Goal: Information Seeking & Learning: Learn about a topic

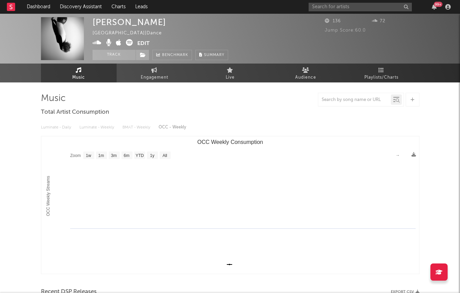
select select "1w"
click at [86, 7] on link "Discovery Assistant" at bounding box center [81, 7] width 52 height 14
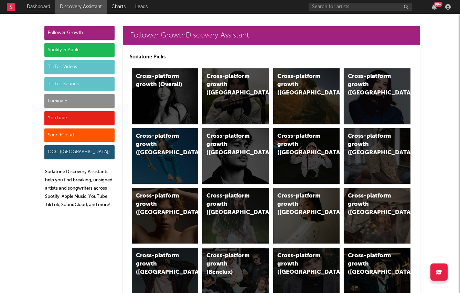
click at [437, 4] on div "99 +" at bounding box center [438, 4] width 9 height 5
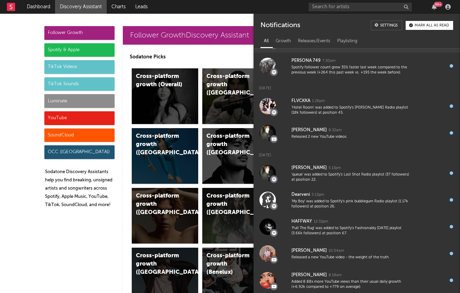
scroll to position [1811, 0]
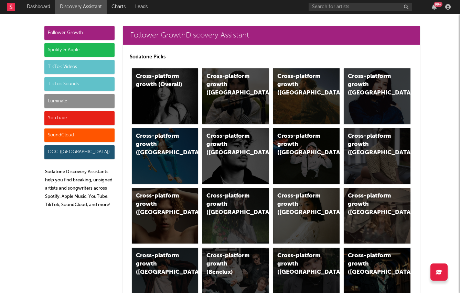
click at [152, 80] on div "Cross-platform growth (Overall)" at bounding box center [159, 81] width 47 height 17
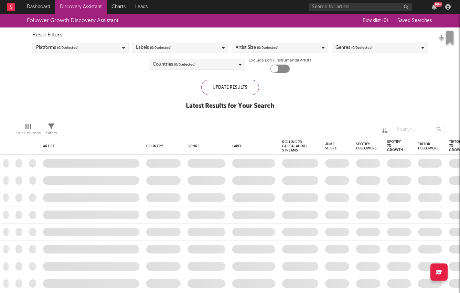
checkbox input "true"
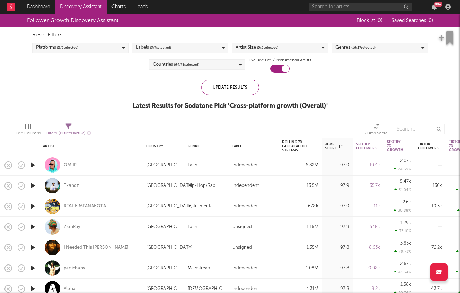
click at [146, 47] on div "Labels ( 3 / 7 selected)" at bounding box center [153, 48] width 35 height 8
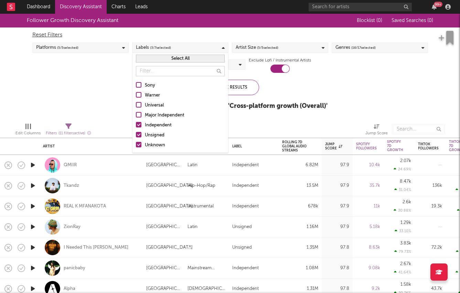
click at [140, 122] on div at bounding box center [139, 125] width 6 height 6
click at [136, 122] on input "Independent" at bounding box center [136, 125] width 0 height 8
click at [92, 79] on div "Follower Growth Discovery Assistant Blocklist ( 0 ) Saved Searches ( 0 ) Reset …" at bounding box center [230, 66] width 460 height 104
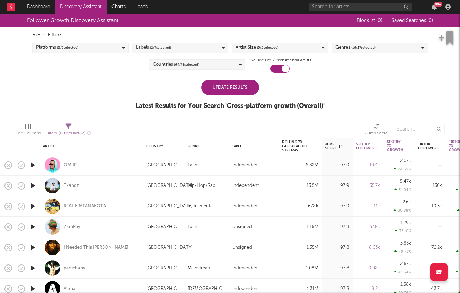
click at [220, 59] on div "Reset Filters Platforms ( 5 / 5 selected) Labels ( 2 / 7 selected) Artist Size …" at bounding box center [230, 50] width 402 height 45
click at [205, 76] on div "Follower Growth Discovery Assistant Blocklist ( 0 ) Saved Searches ( 0 ) Reset …" at bounding box center [230, 66] width 460 height 104
click at [202, 63] on div "Countries ( 64 / 78 selected)" at bounding box center [197, 64] width 96 height 10
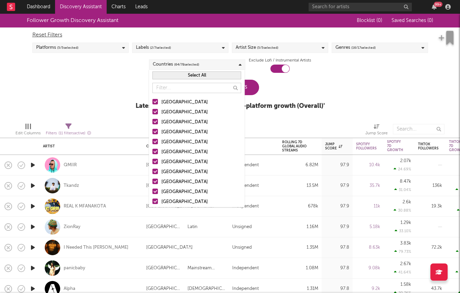
click at [186, 75] on button "Select All" at bounding box center [196, 76] width 89 height 8
click at [186, 75] on button "Deselect All" at bounding box center [196, 76] width 89 height 8
click at [159, 109] on label "Australia" at bounding box center [196, 112] width 89 height 8
click at [152, 109] on input "Australia" at bounding box center [152, 112] width 0 height 8
click at [158, 100] on label "[GEOGRAPHIC_DATA]" at bounding box center [196, 102] width 89 height 8
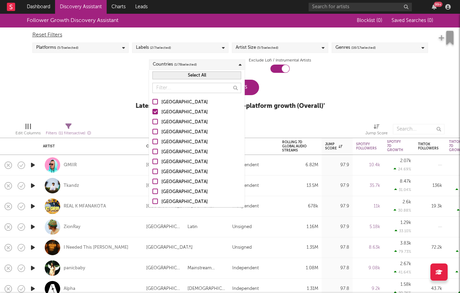
click at [152, 100] on input "[GEOGRAPHIC_DATA]" at bounding box center [152, 102] width 0 height 8
click at [159, 123] on label "Canada" at bounding box center [196, 122] width 89 height 8
click at [152, 123] on input "Canada" at bounding box center [152, 122] width 0 height 8
click at [158, 136] on label "United Kingdom" at bounding box center [196, 132] width 89 height 8
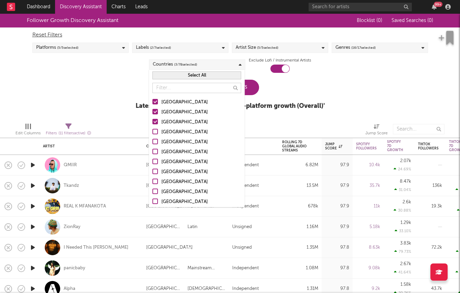
click at [152, 136] on input "United Kingdom" at bounding box center [152, 132] width 0 height 8
click at [121, 113] on div "Follower Growth Discovery Assistant Blocklist ( 0 ) Saved Searches ( 0 ) Reset …" at bounding box center [230, 66] width 460 height 104
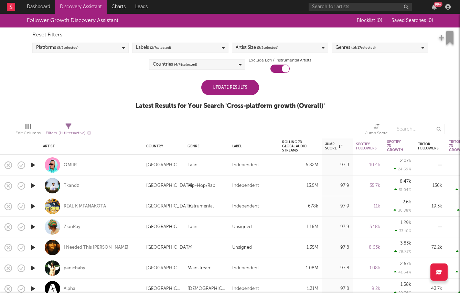
click at [226, 86] on div "Update Results" at bounding box center [230, 87] width 58 height 15
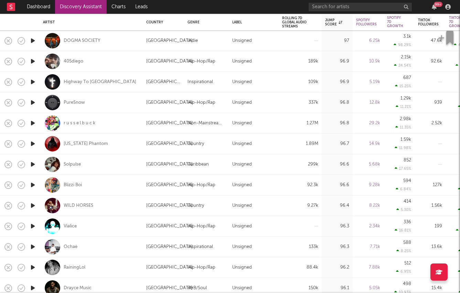
click at [32, 164] on icon "button" at bounding box center [32, 164] width 7 height 9
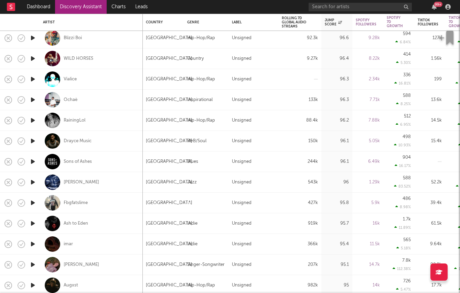
click at [34, 181] on icon "button" at bounding box center [32, 182] width 7 height 9
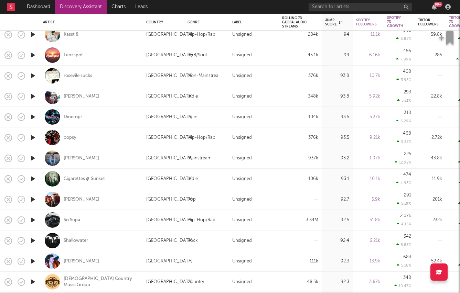
click at [36, 118] on icon "button" at bounding box center [32, 117] width 7 height 9
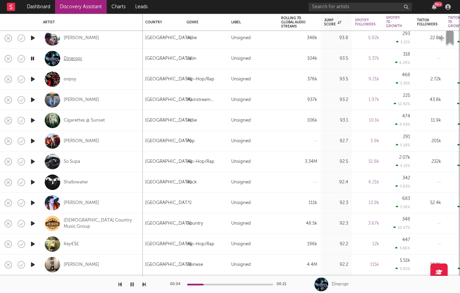
click at [71, 58] on div "Dineropr" at bounding box center [73, 59] width 19 height 6
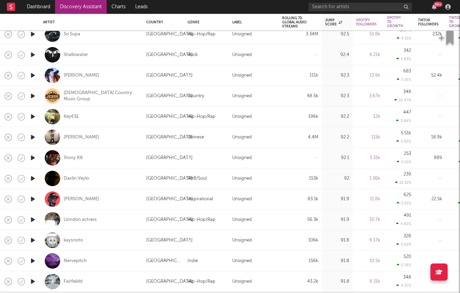
click at [32, 181] on icon "button" at bounding box center [32, 178] width 7 height 9
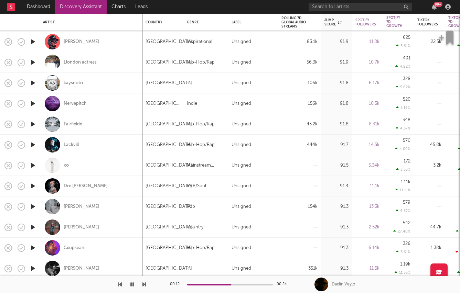
click at [33, 165] on icon "button" at bounding box center [32, 165] width 7 height 9
click at [31, 124] on icon "button" at bounding box center [32, 124] width 7 height 9
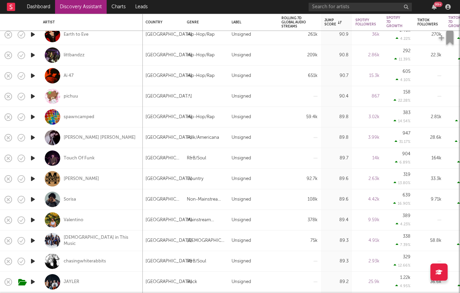
click at [33, 200] on icon "button" at bounding box center [32, 199] width 7 height 9
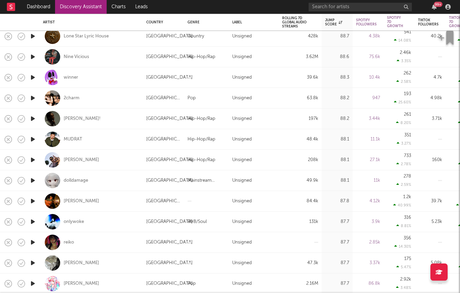
click at [31, 118] on icon "button" at bounding box center [32, 119] width 7 height 9
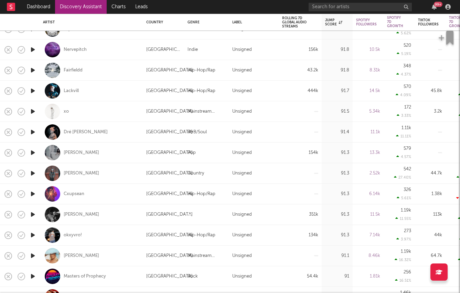
click at [36, 132] on icon "button" at bounding box center [32, 132] width 7 height 9
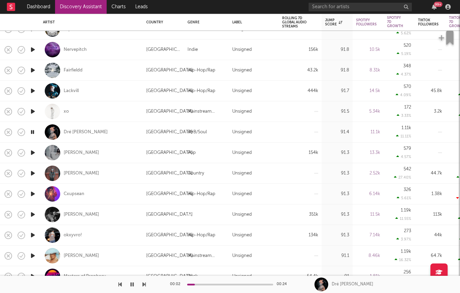
click at [34, 69] on icon "button" at bounding box center [32, 70] width 7 height 9
click at [72, 72] on div "Fairfieldd" at bounding box center [73, 70] width 19 height 6
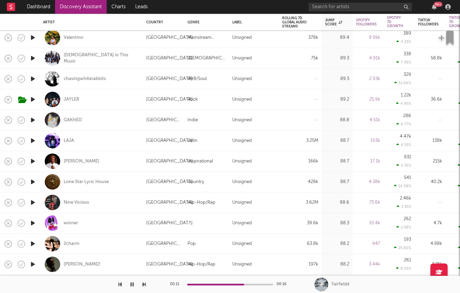
click at [36, 75] on icon "button" at bounding box center [32, 79] width 7 height 9
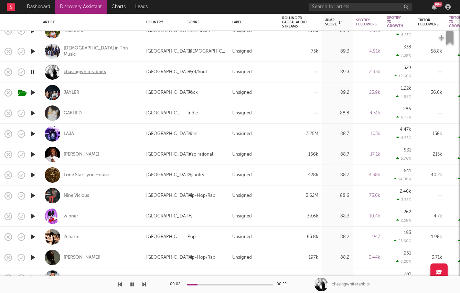
click at [70, 71] on div "chasingwhiterabbits" at bounding box center [85, 72] width 42 height 6
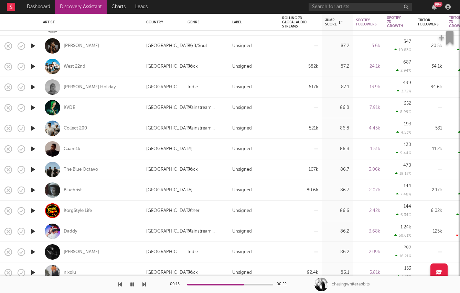
click at [33, 169] on icon "button" at bounding box center [32, 169] width 7 height 9
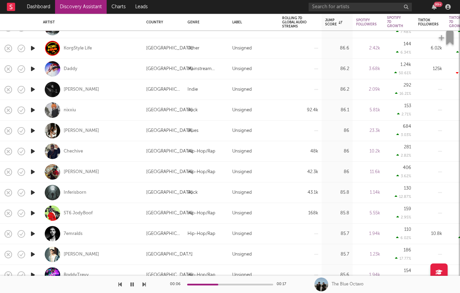
click at [33, 214] on icon "button" at bounding box center [32, 213] width 7 height 9
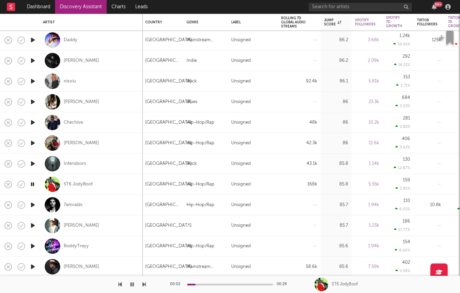
click at [32, 205] on icon "button" at bounding box center [32, 205] width 7 height 9
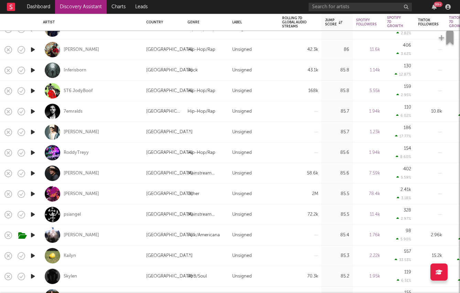
click at [31, 215] on icon "button" at bounding box center [32, 214] width 7 height 9
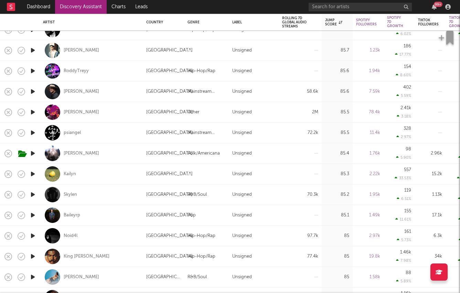
click at [32, 195] on icon "button" at bounding box center [32, 195] width 7 height 9
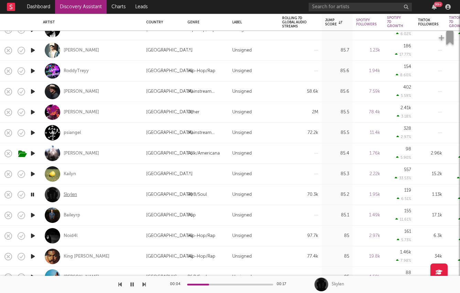
click at [68, 194] on div "Skylen" at bounding box center [70, 195] width 13 height 6
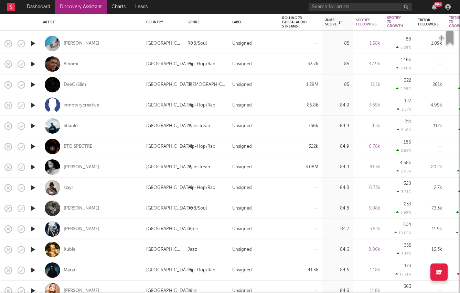
click at [33, 147] on icon "button" at bounding box center [32, 146] width 7 height 9
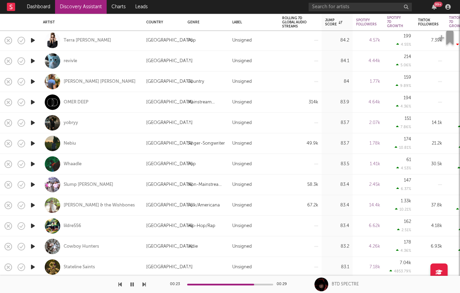
click at [31, 206] on icon "button" at bounding box center [32, 205] width 7 height 9
click at [78, 206] on div "Emerson Woolf & the Wishbones" at bounding box center [99, 206] width 71 height 6
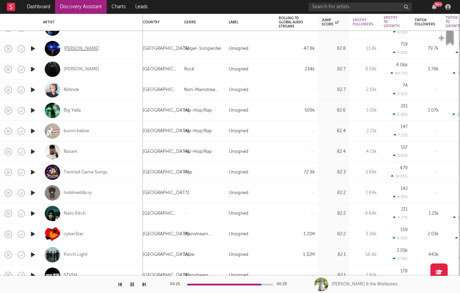
click at [75, 51] on div "Pixie McCann" at bounding box center [81, 49] width 35 height 6
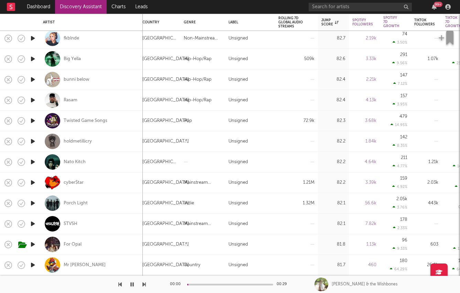
click at [31, 204] on icon "button" at bounding box center [32, 203] width 7 height 9
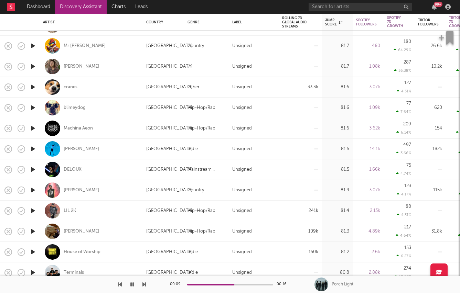
click at [36, 213] on div at bounding box center [33, 211] width 14 height 21
select select "1w"
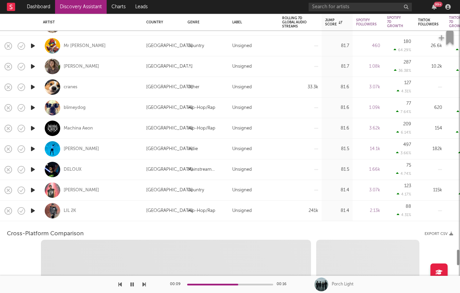
click at [36, 213] on div at bounding box center [33, 211] width 14 height 21
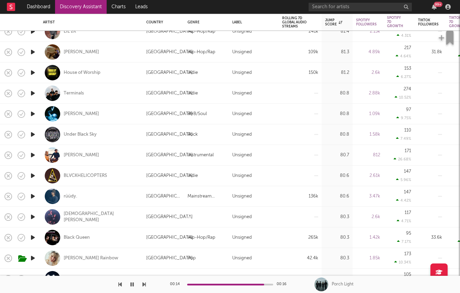
click at [33, 73] on icon "button" at bounding box center [32, 72] width 7 height 9
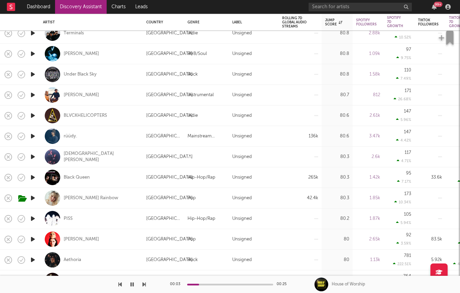
click at [33, 137] on icon "button" at bounding box center [32, 136] width 7 height 9
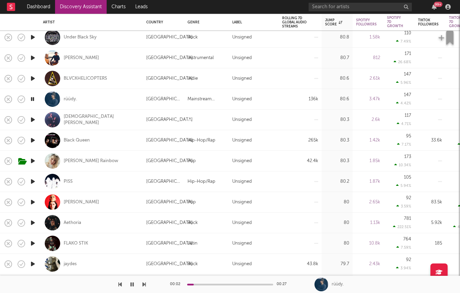
click at [34, 140] on icon "button" at bounding box center [32, 140] width 7 height 9
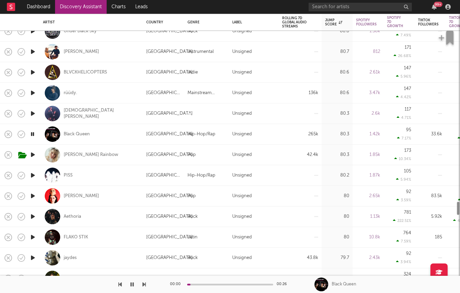
click at [34, 152] on icon "button" at bounding box center [32, 155] width 7 height 9
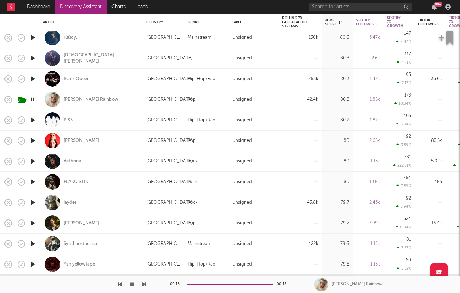
click at [71, 101] on div "Clark Rainbow" at bounding box center [91, 100] width 55 height 6
click at [32, 116] on icon "button" at bounding box center [32, 120] width 7 height 9
click at [32, 142] on icon "button" at bounding box center [32, 141] width 7 height 9
click at [32, 161] on icon "button" at bounding box center [32, 161] width 7 height 9
click at [368, 19] on div "Spotify Followers" at bounding box center [366, 22] width 21 height 8
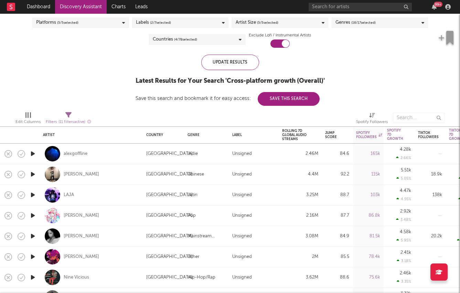
click at [33, 150] on icon "button" at bounding box center [32, 154] width 7 height 9
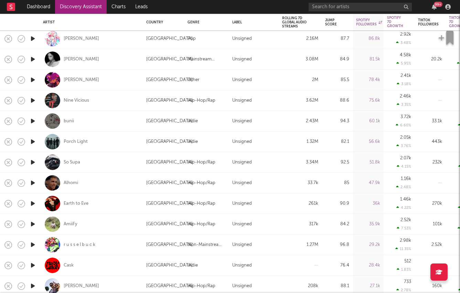
click at [31, 182] on icon "button" at bounding box center [32, 183] width 7 height 9
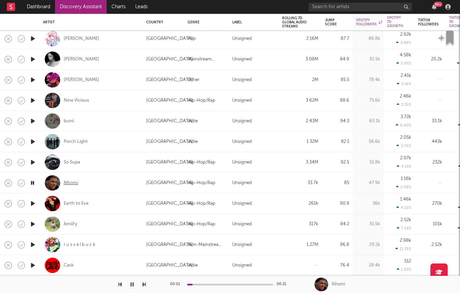
click at [72, 184] on div "Alhomí" at bounding box center [71, 183] width 14 height 6
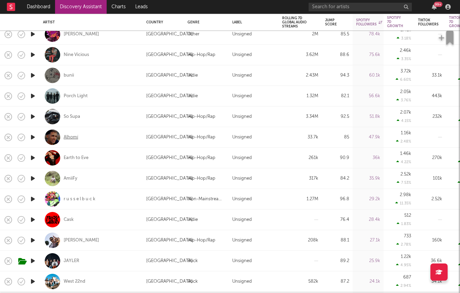
click at [67, 134] on div "Alhomí" at bounding box center [71, 137] width 14 height 6
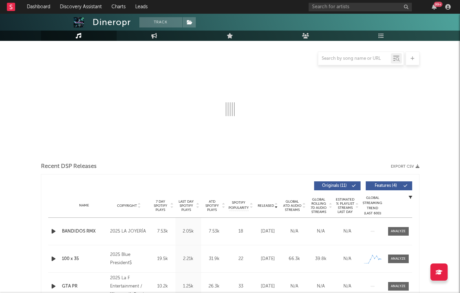
select select "6m"
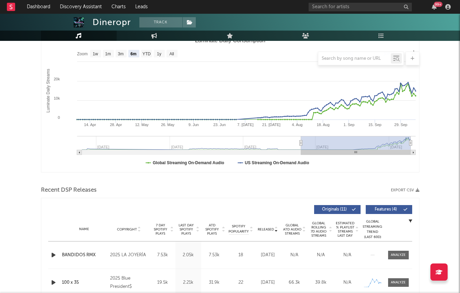
scroll to position [122, 0]
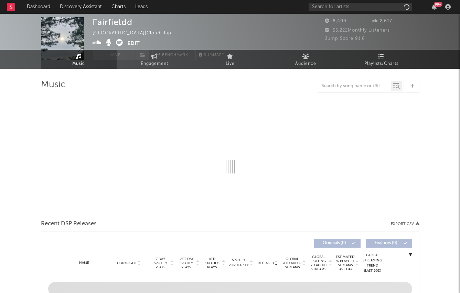
select select "1w"
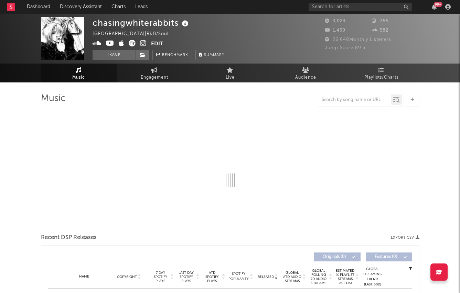
select select "1w"
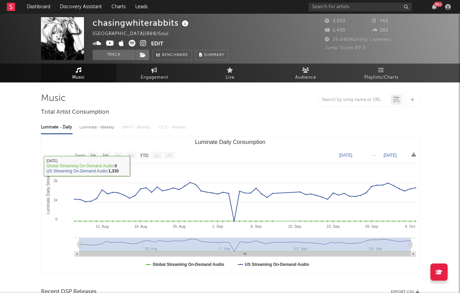
click at [97, 127] on div "Luminate - Weekly" at bounding box center [97, 128] width 36 height 12
select select "1w"
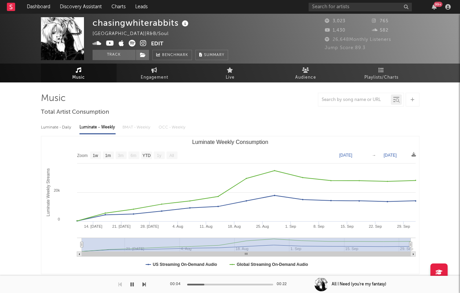
click at [141, 42] on icon at bounding box center [143, 43] width 7 height 7
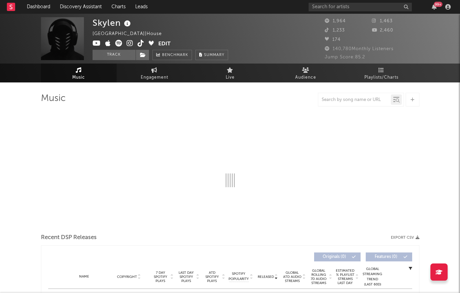
select select "6m"
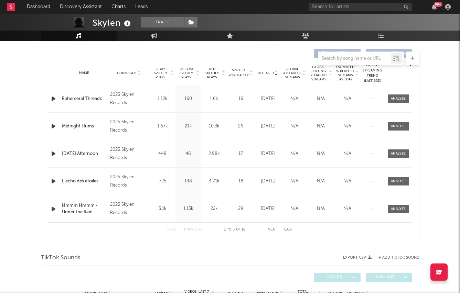
scroll to position [293, 0]
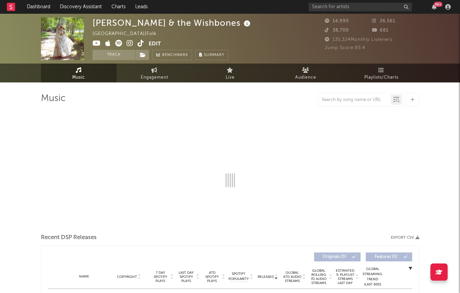
select select "6m"
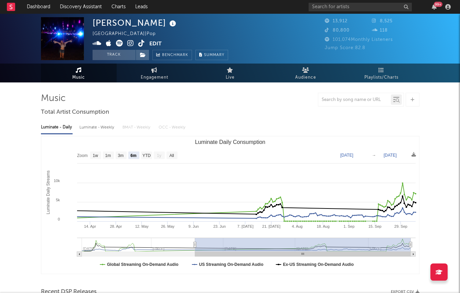
select select "6m"
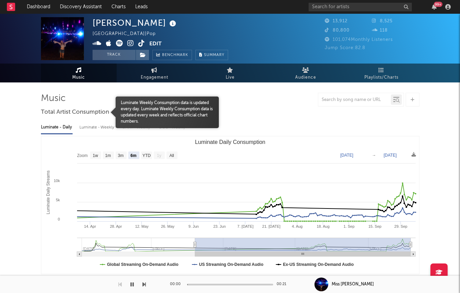
click at [91, 125] on div "Luminate - Weekly" at bounding box center [97, 128] width 36 height 12
select select "6m"
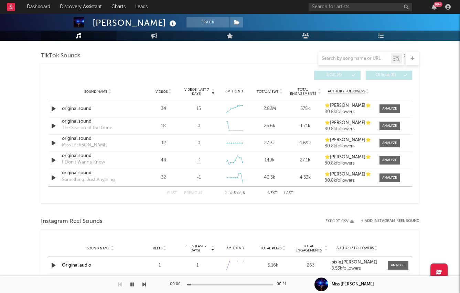
scroll to position [501, 0]
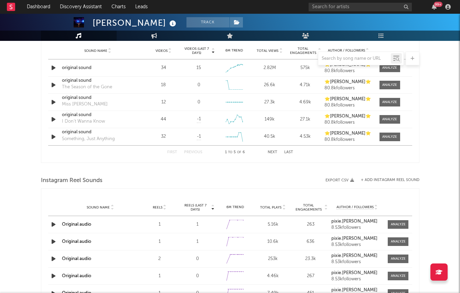
click at [51, 64] on div at bounding box center [230, 59] width 378 height 14
click at [53, 70] on icon "button" at bounding box center [53, 68] width 7 height 9
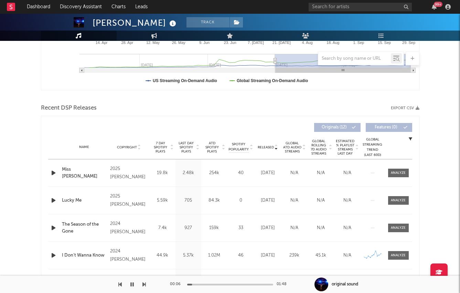
scroll to position [257, 0]
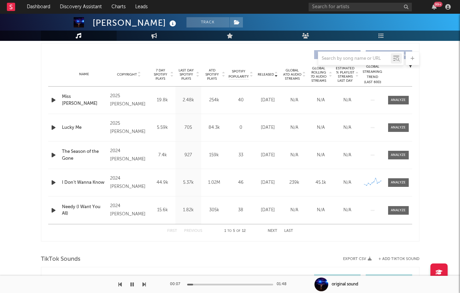
click at [48, 125] on div at bounding box center [54, 127] width 12 height 9
click at [52, 126] on icon "button" at bounding box center [53, 127] width 7 height 9
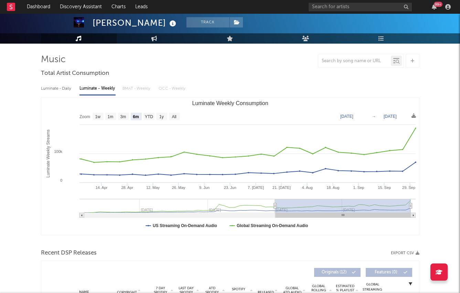
scroll to position [0, 0]
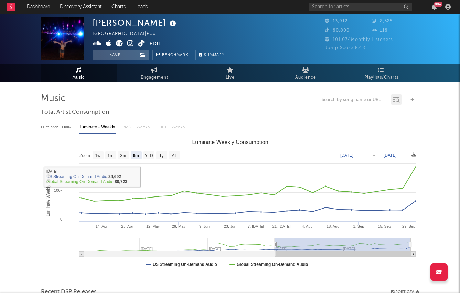
click at [132, 45] on icon at bounding box center [130, 43] width 7 height 7
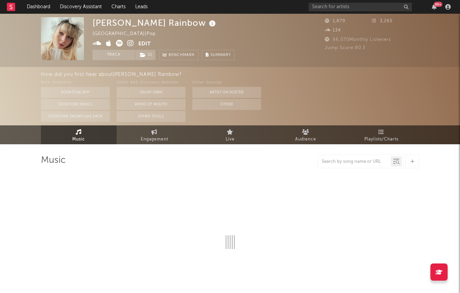
select select "1w"
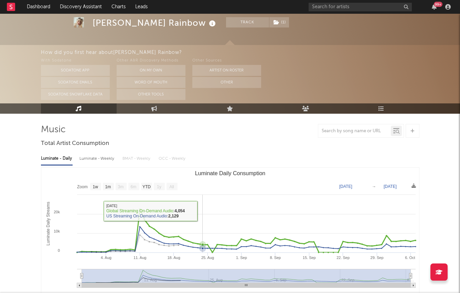
scroll to position [33, 0]
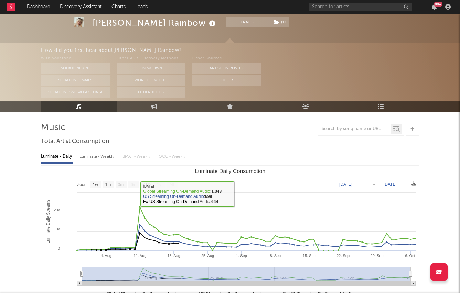
click at [100, 159] on div "Luminate - Weekly" at bounding box center [97, 157] width 36 height 12
select select "1w"
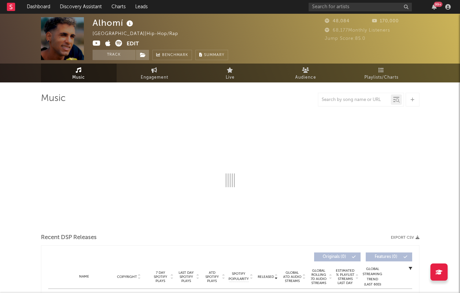
select select "6m"
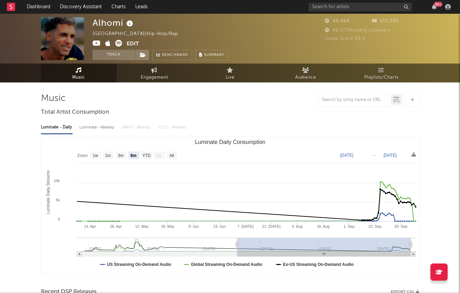
click at [83, 131] on div "Luminate - Weekly" at bounding box center [97, 128] width 36 height 12
select select "6m"
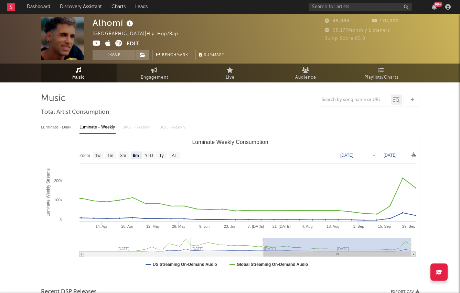
click at [116, 40] on icon at bounding box center [118, 43] width 7 height 7
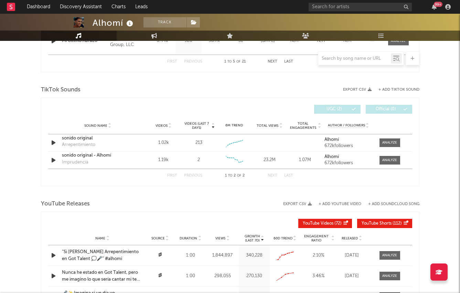
scroll to position [425, 0]
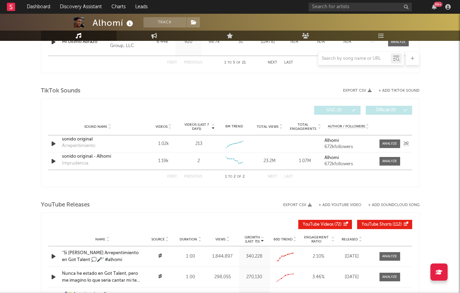
click at [52, 141] on icon "button" at bounding box center [53, 144] width 7 height 9
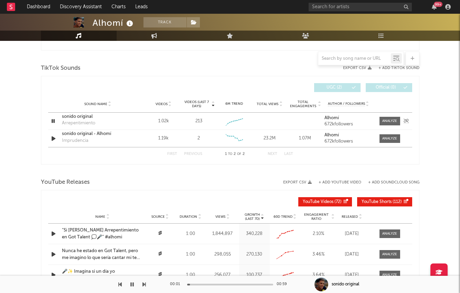
scroll to position [445, 0]
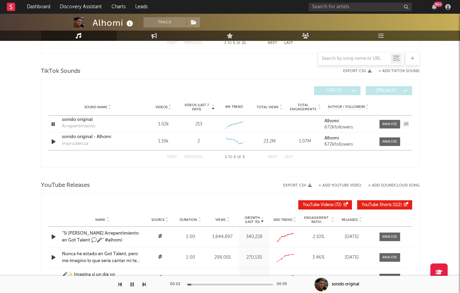
click at [76, 123] on div "Arrepentimiento" at bounding box center [78, 126] width 33 height 7
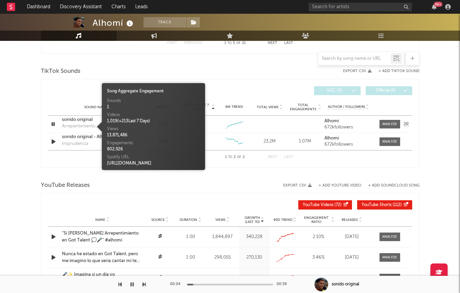
click at [71, 125] on div "Arrepentimiento" at bounding box center [78, 126] width 33 height 7
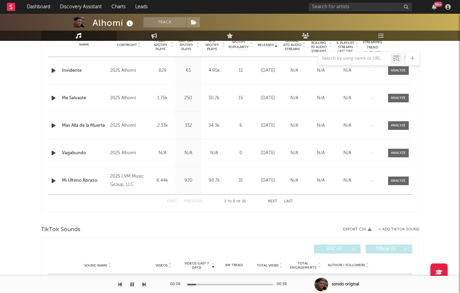
scroll to position [308, 0]
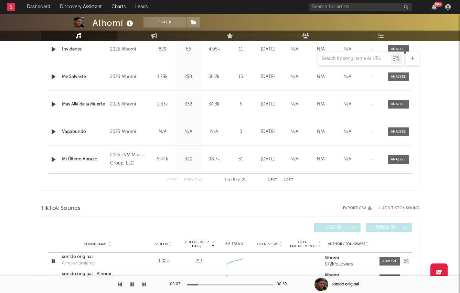
click at [331, 259] on strong "Alhomí" at bounding box center [331, 258] width 14 height 4
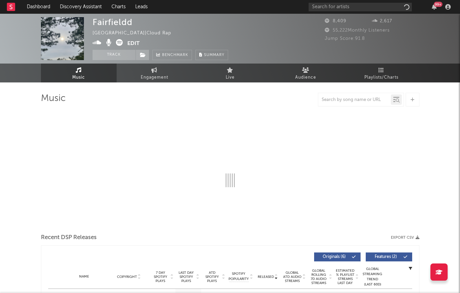
select select "1w"
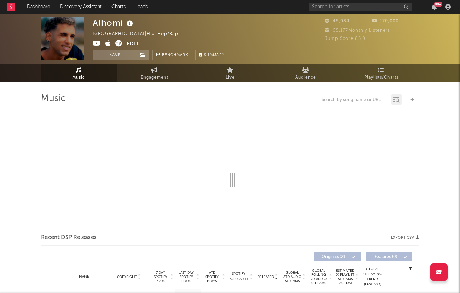
click at [96, 44] on icon at bounding box center [97, 43] width 8 height 7
